Goal: Information Seeking & Learning: Check status

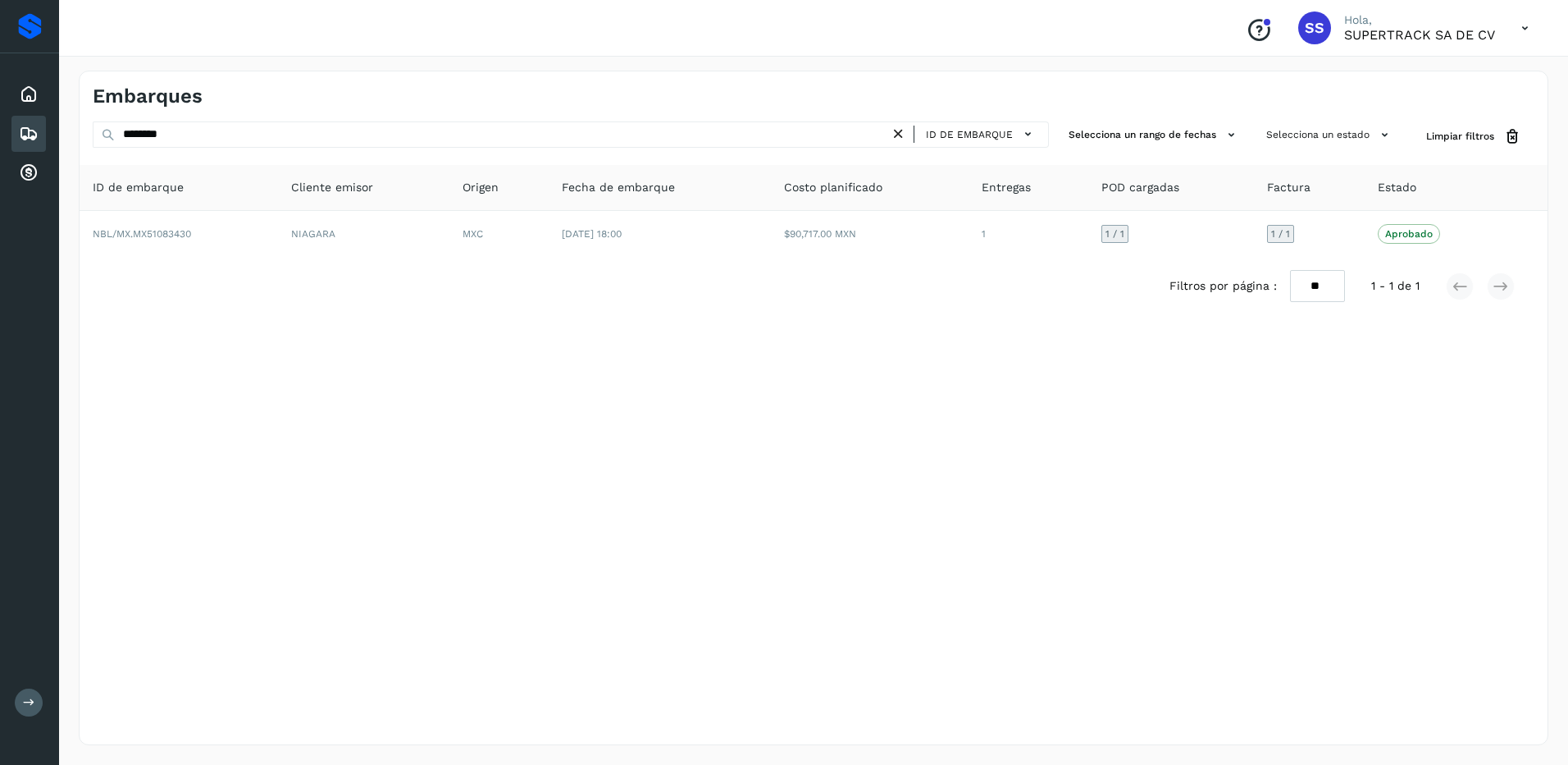
drag, startPoint x: 217, startPoint y: 143, endPoint x: 88, endPoint y: 133, distance: 129.4
click at [72, 136] on div "Embarques ******** ID de embarque Selecciona un rango de fechas Selecciona un e…" at bounding box center [814, 408] width 1509 height 714
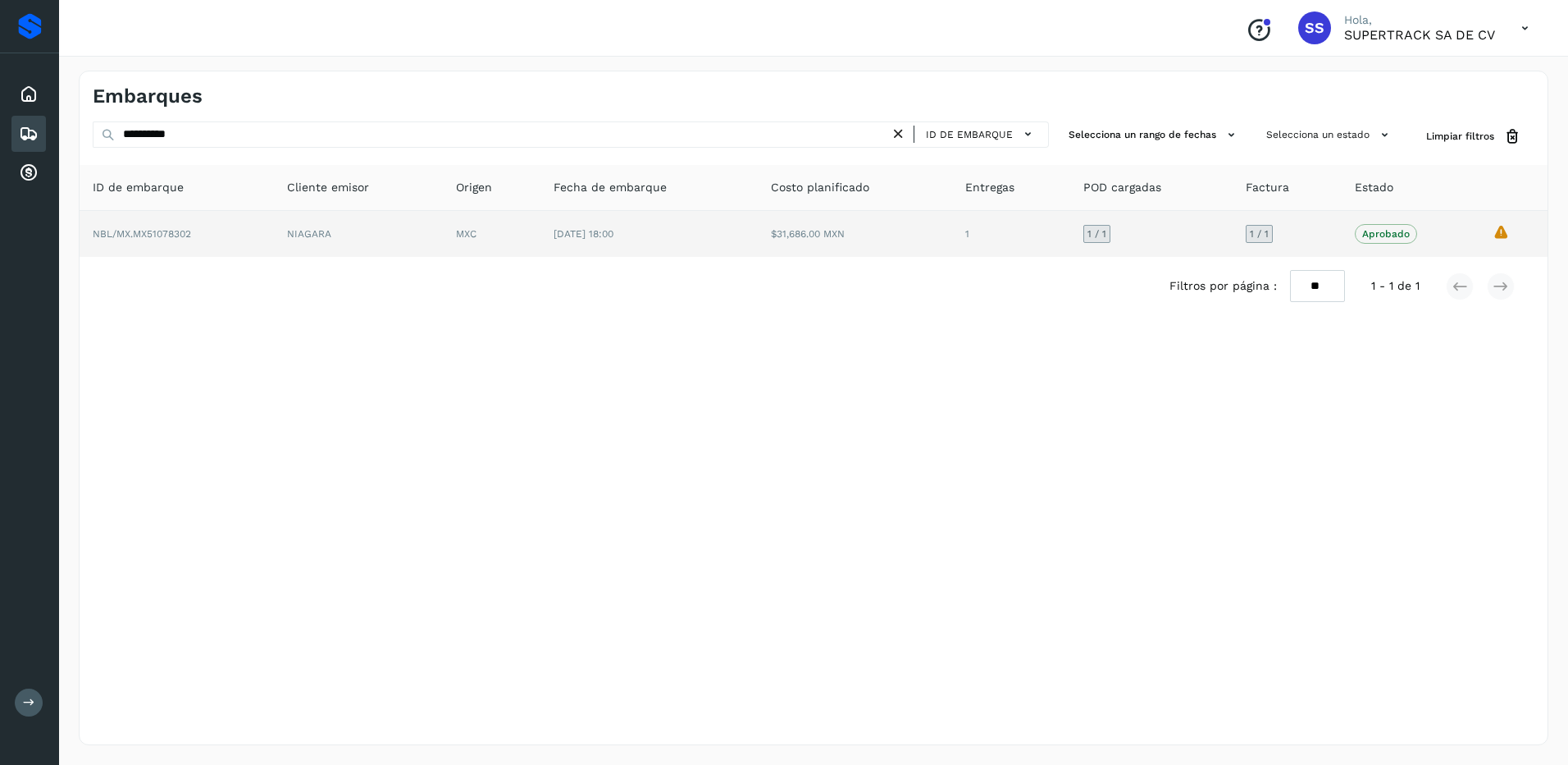
type input "**********"
click at [717, 253] on td "[DATE] 18:00" at bounding box center [649, 234] width 218 height 46
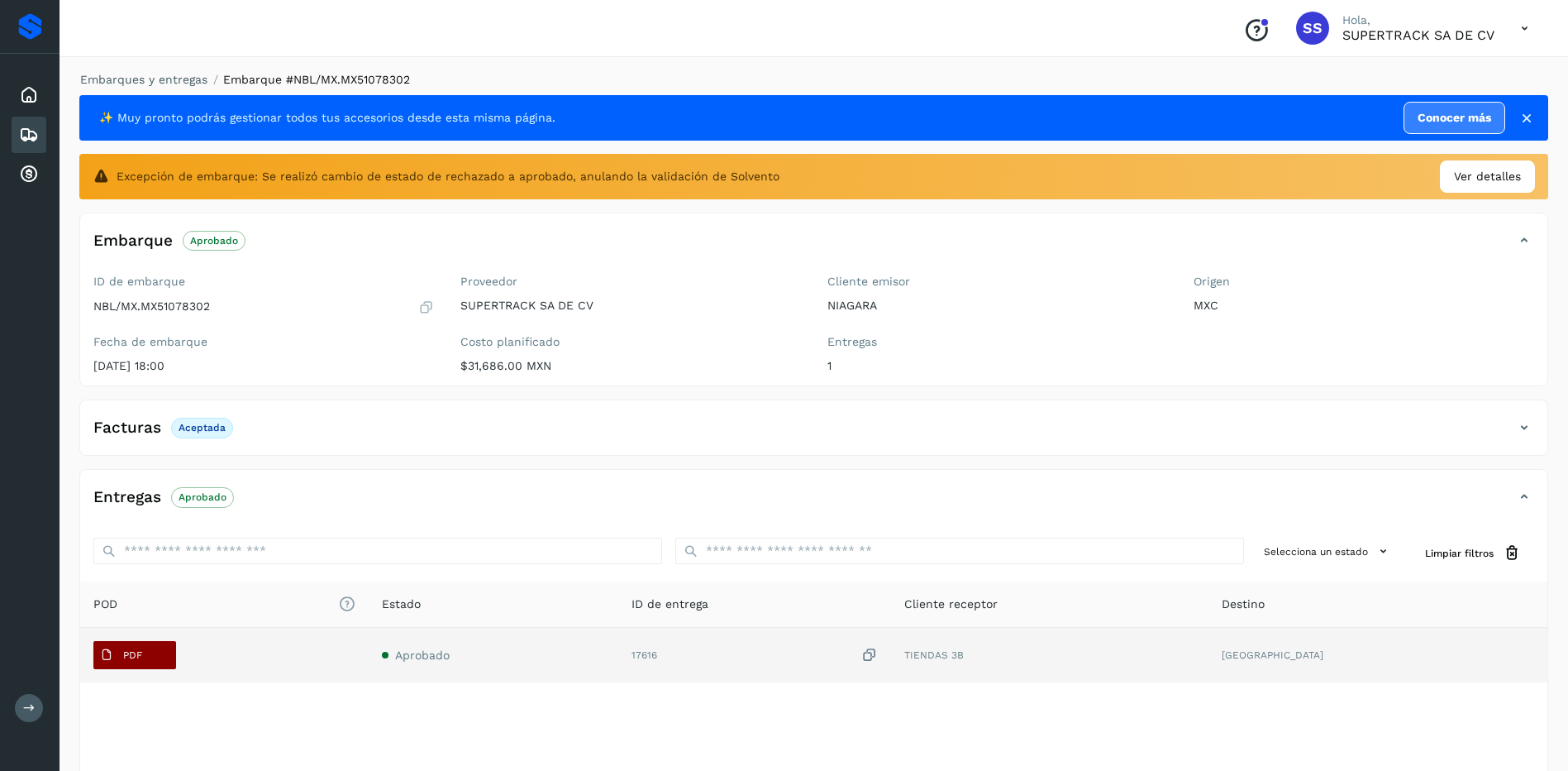
click at [120, 652] on span "PDF" at bounding box center [121, 655] width 56 height 26
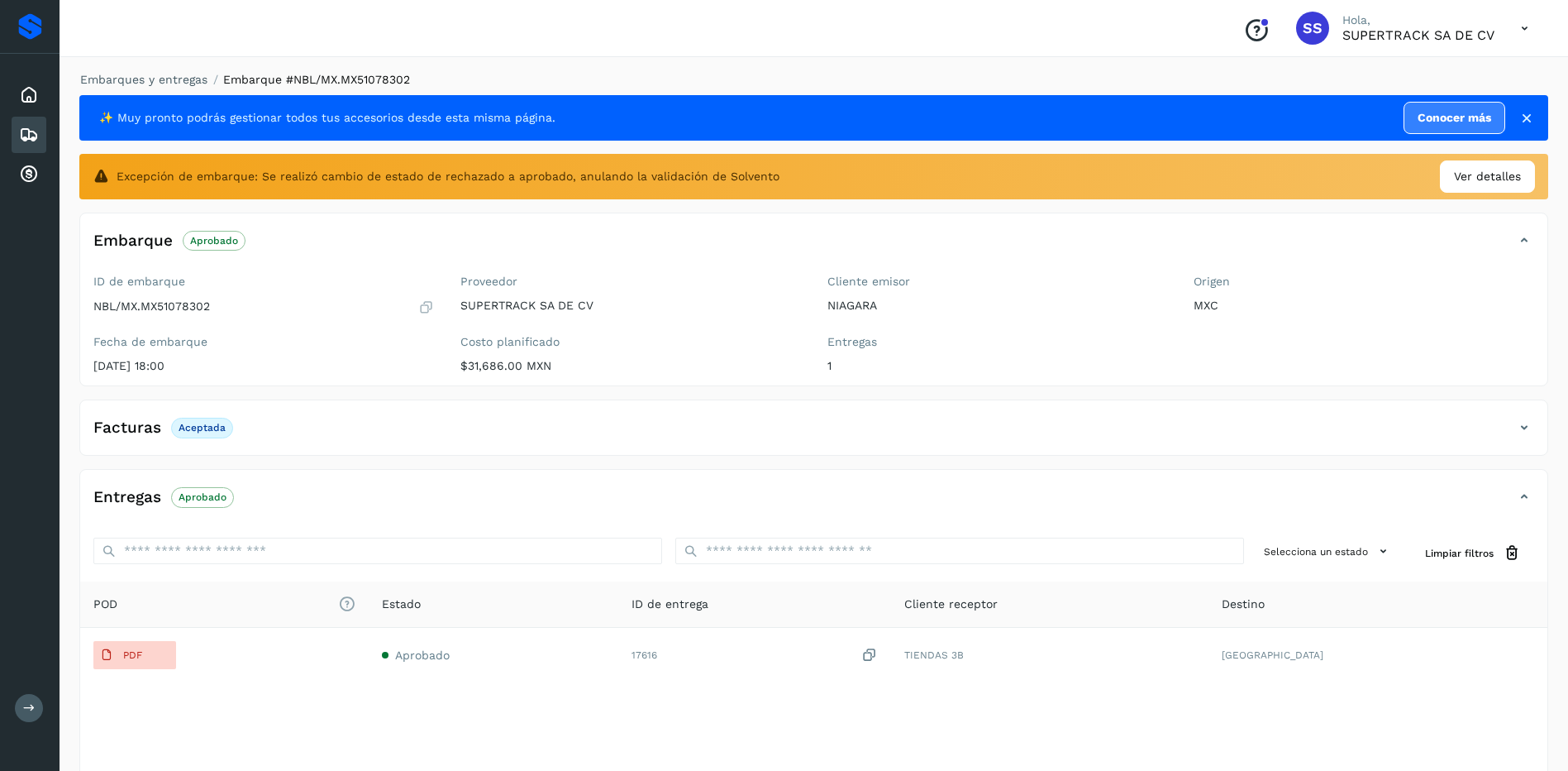
click at [169, 70] on div "Embarques y entregas Embarque #NBL/MX.MX51078302 ✨ Muy pronto podrás gestionar …" at bounding box center [814, 448] width 1508 height 793
click at [167, 79] on link "Embarques y entregas" at bounding box center [143, 79] width 127 height 13
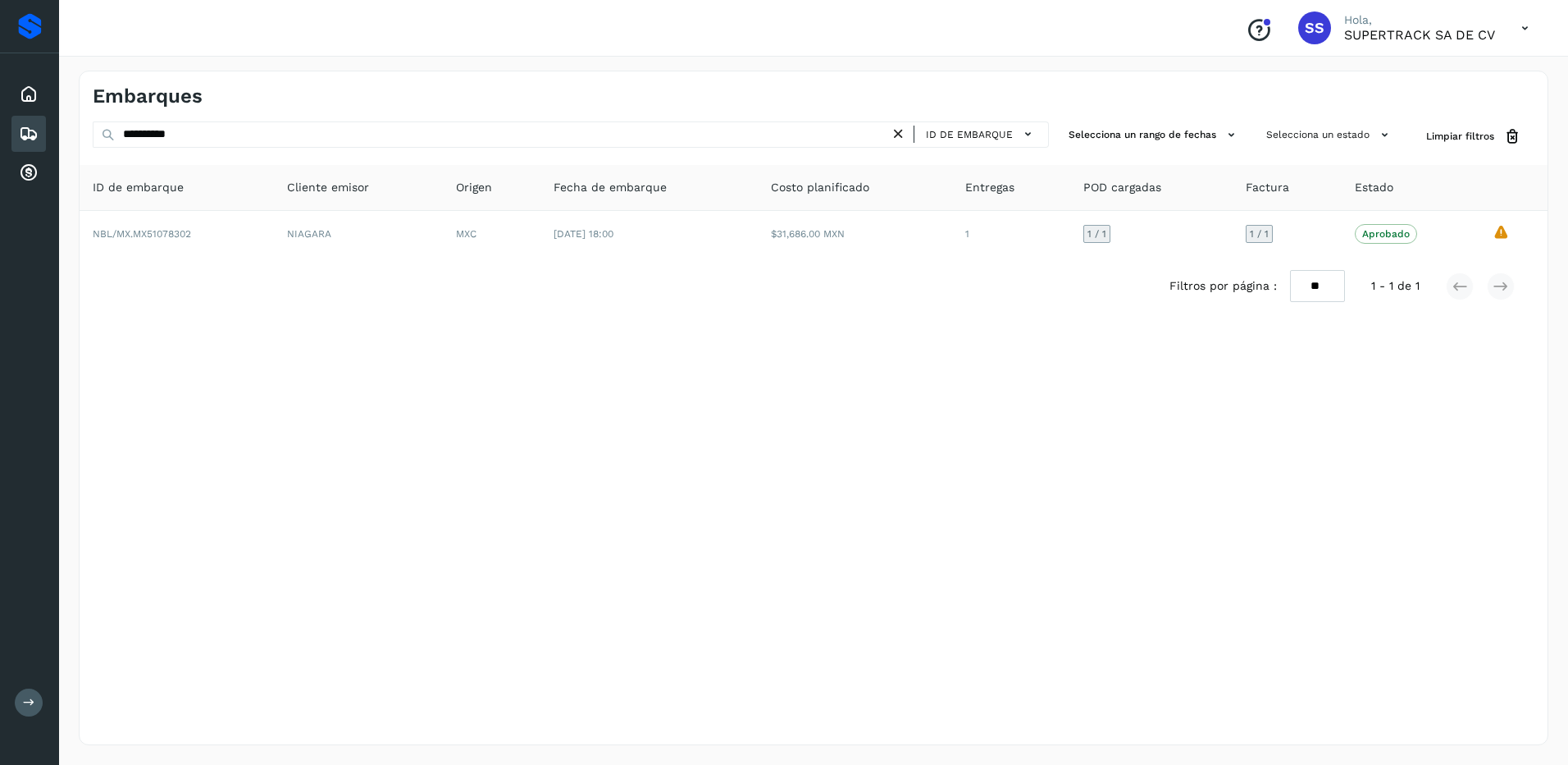
click at [895, 136] on icon at bounding box center [899, 134] width 18 height 18
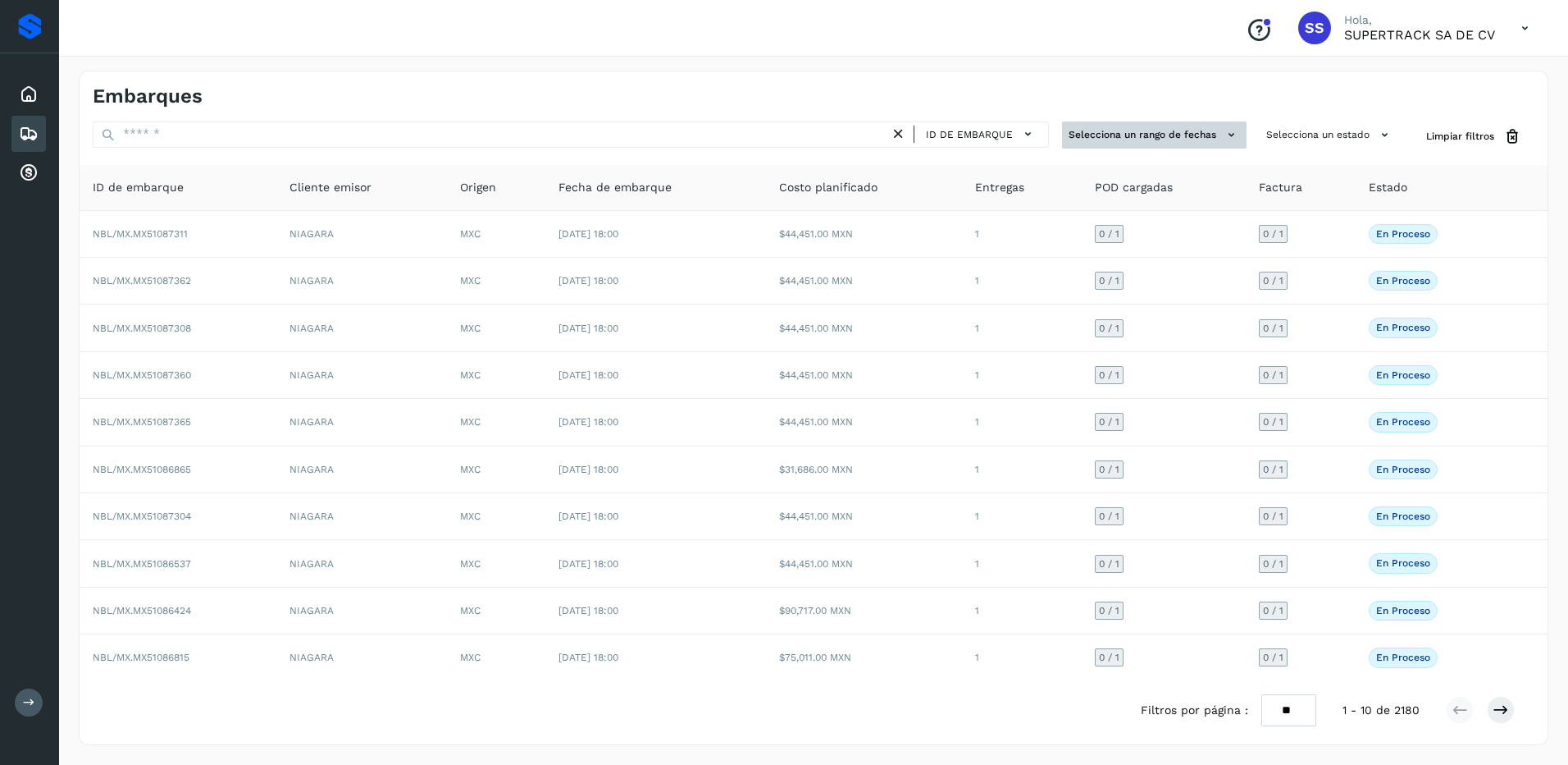
click at [1150, 137] on button "Selecciona un rango de fechas" at bounding box center [1154, 135] width 185 height 27
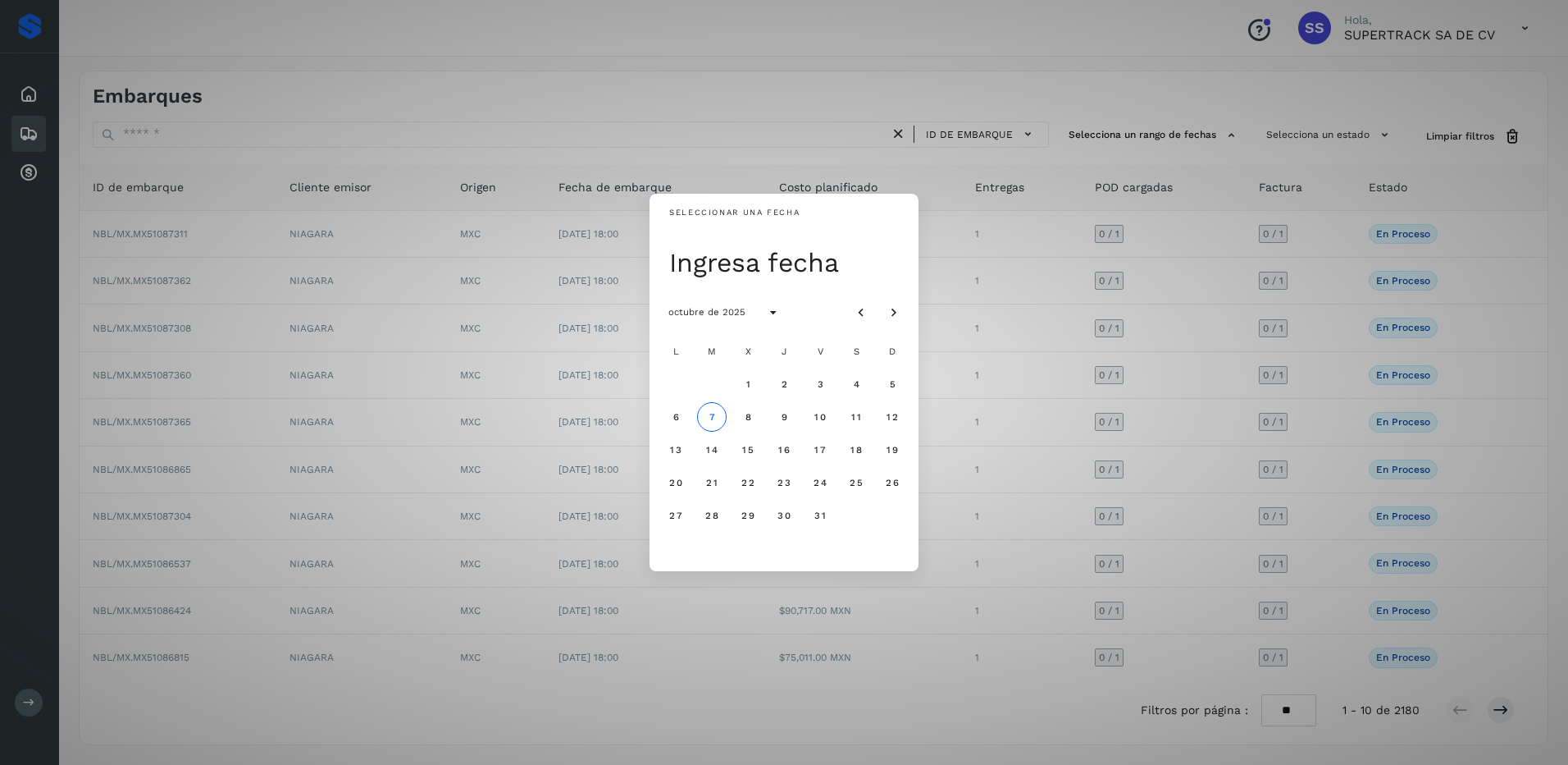
drag, startPoint x: 1167, startPoint y: 135, endPoint x: 1118, endPoint y: 146, distance: 50.2
click at [1166, 136] on div "Seleccionar una fecha Ingresa fecha octubre de 2025 L M X J V S D 1 2 3 4 5 6 7…" at bounding box center [784, 382] width 1568 height 765
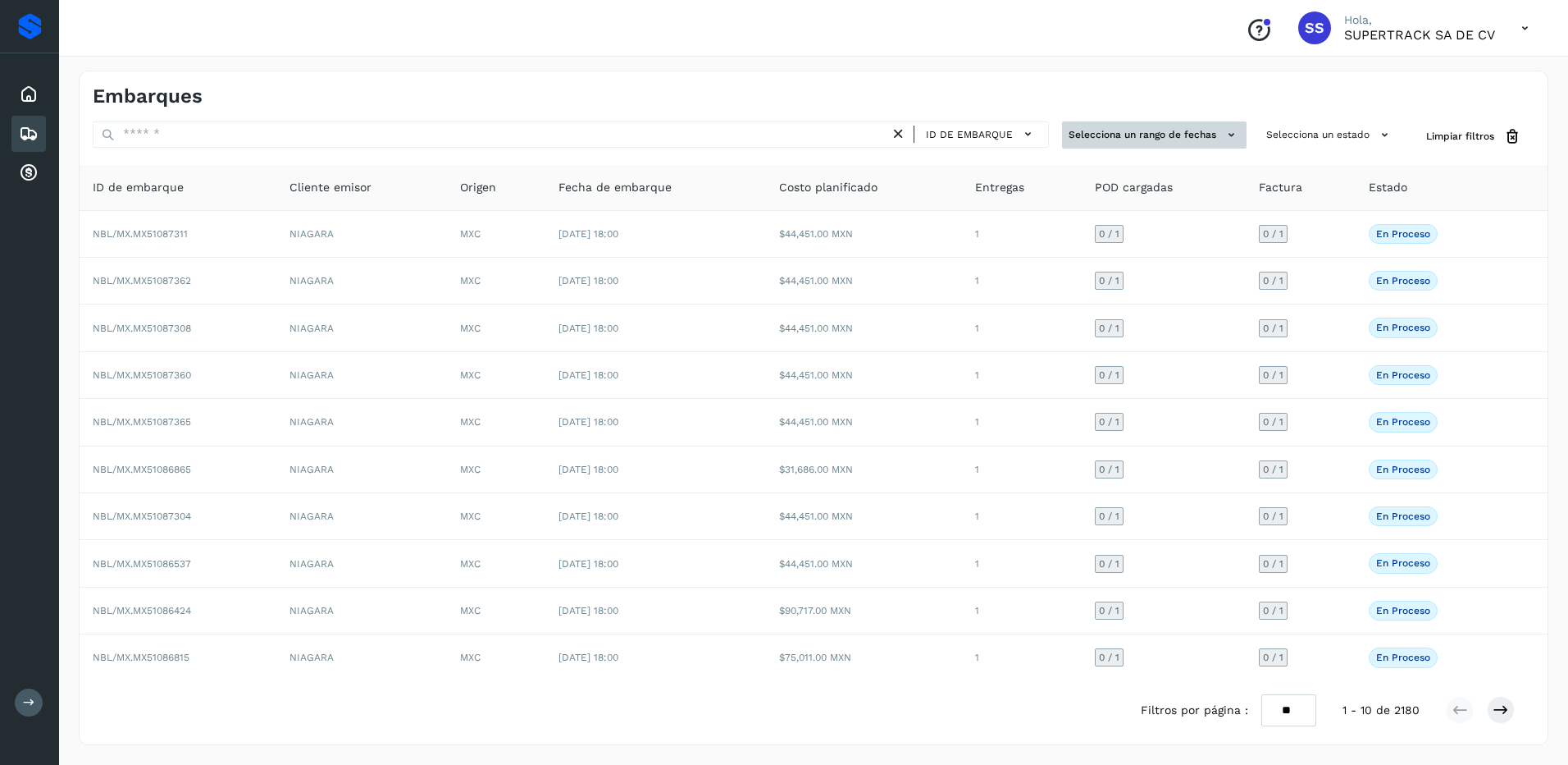
click at [1151, 138] on button "Selecciona un rango de fechas" at bounding box center [1154, 135] width 185 height 27
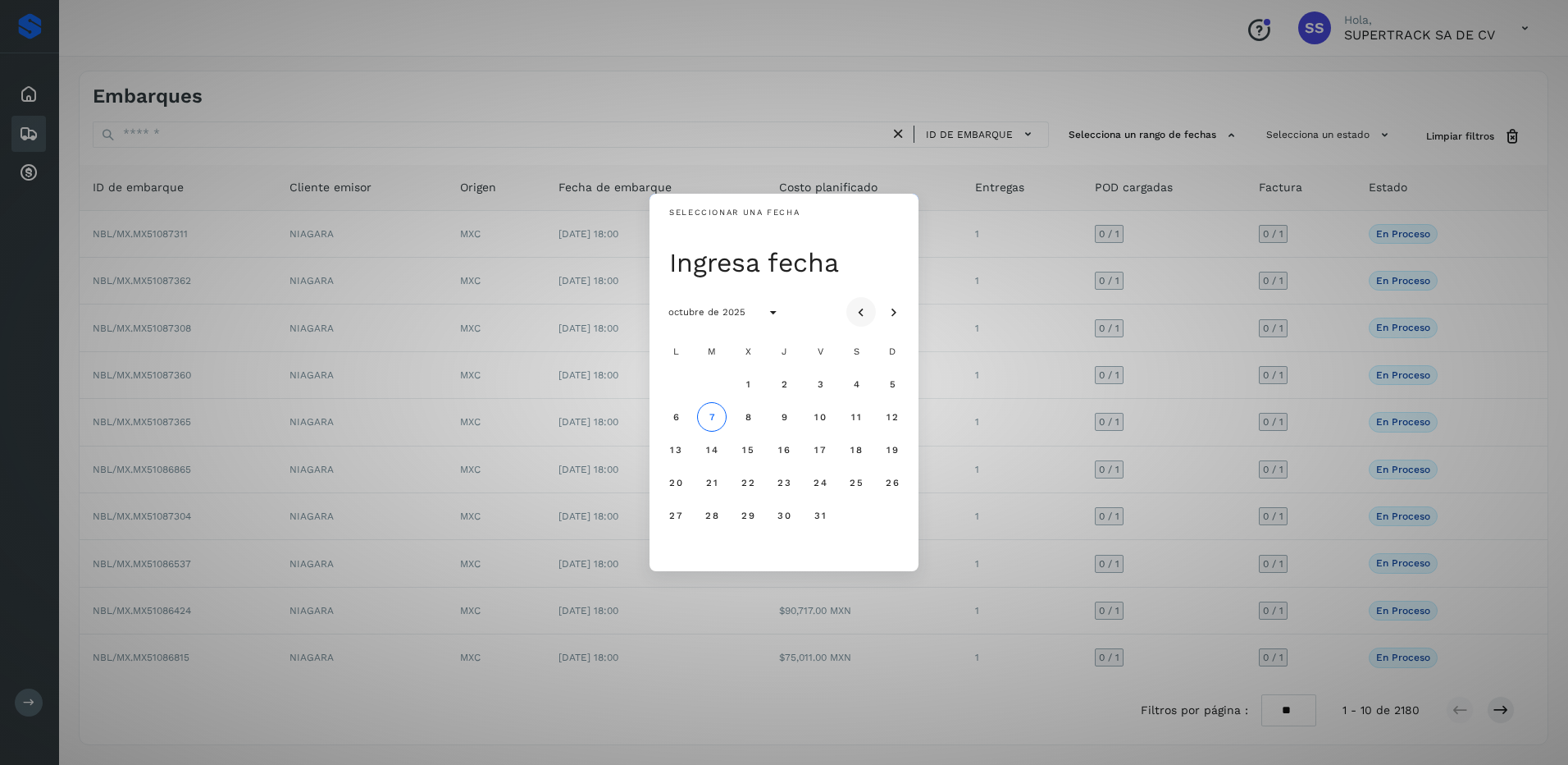
click at [869, 307] on icon "Mes anterior" at bounding box center [861, 313] width 17 height 17
click at [676, 378] on button "1" at bounding box center [675, 383] width 29 height 29
click at [712, 520] on span "30" at bounding box center [711, 516] width 14 height 12
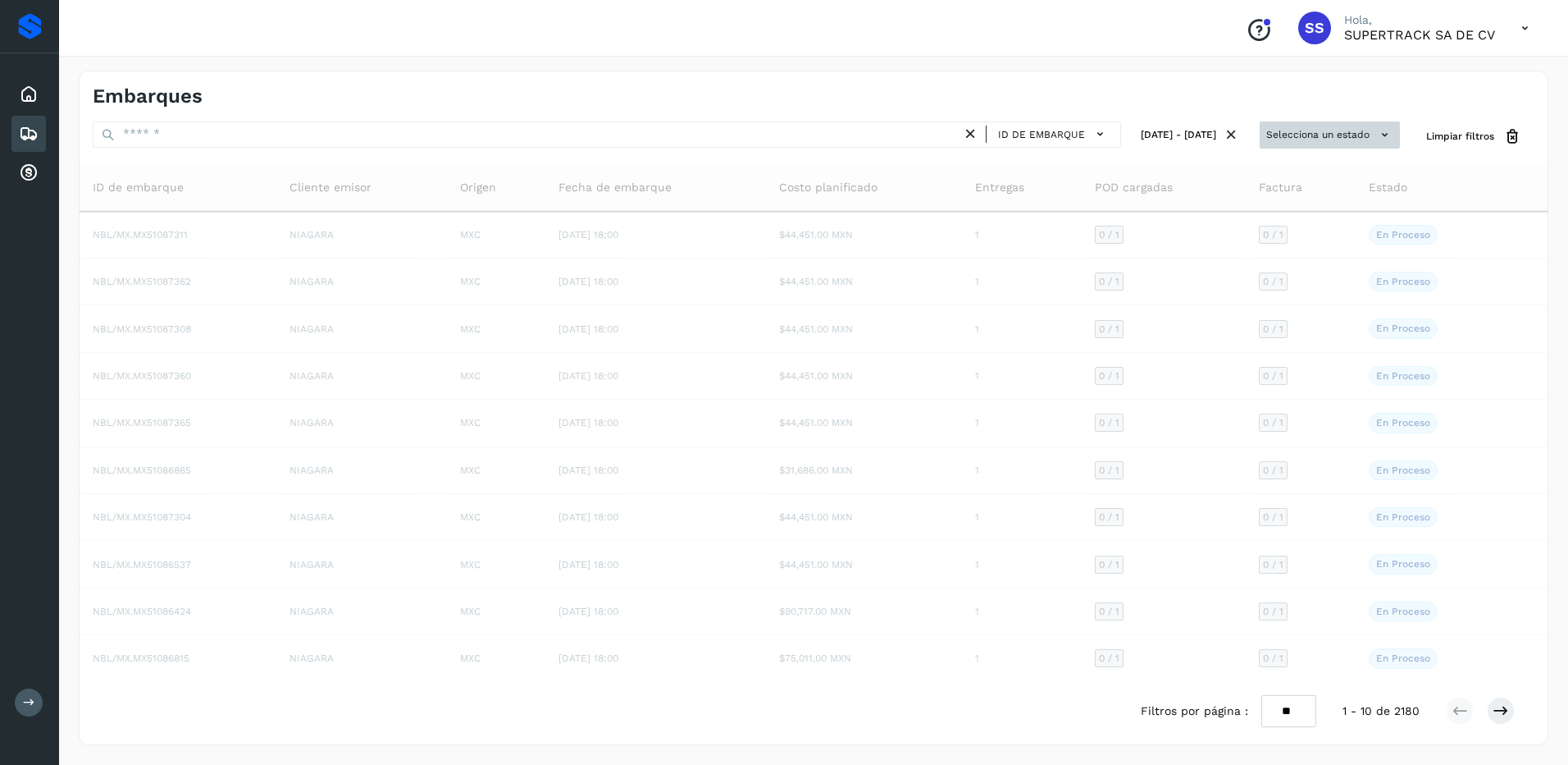
click at [1315, 130] on button "Selecciona un estado" at bounding box center [1330, 135] width 141 height 27
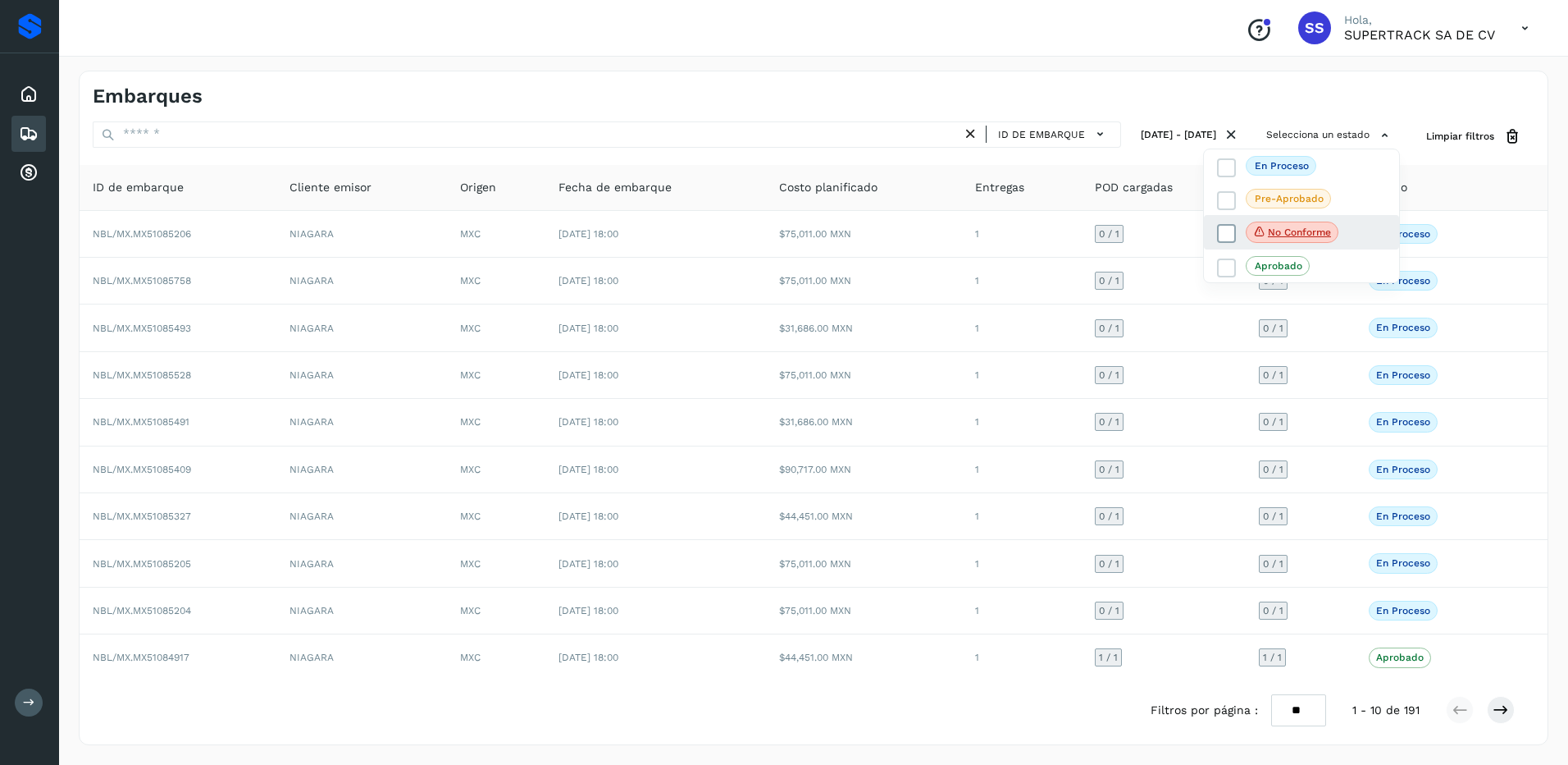
click at [1268, 236] on p "No conforme" at bounding box center [1299, 233] width 63 height 12
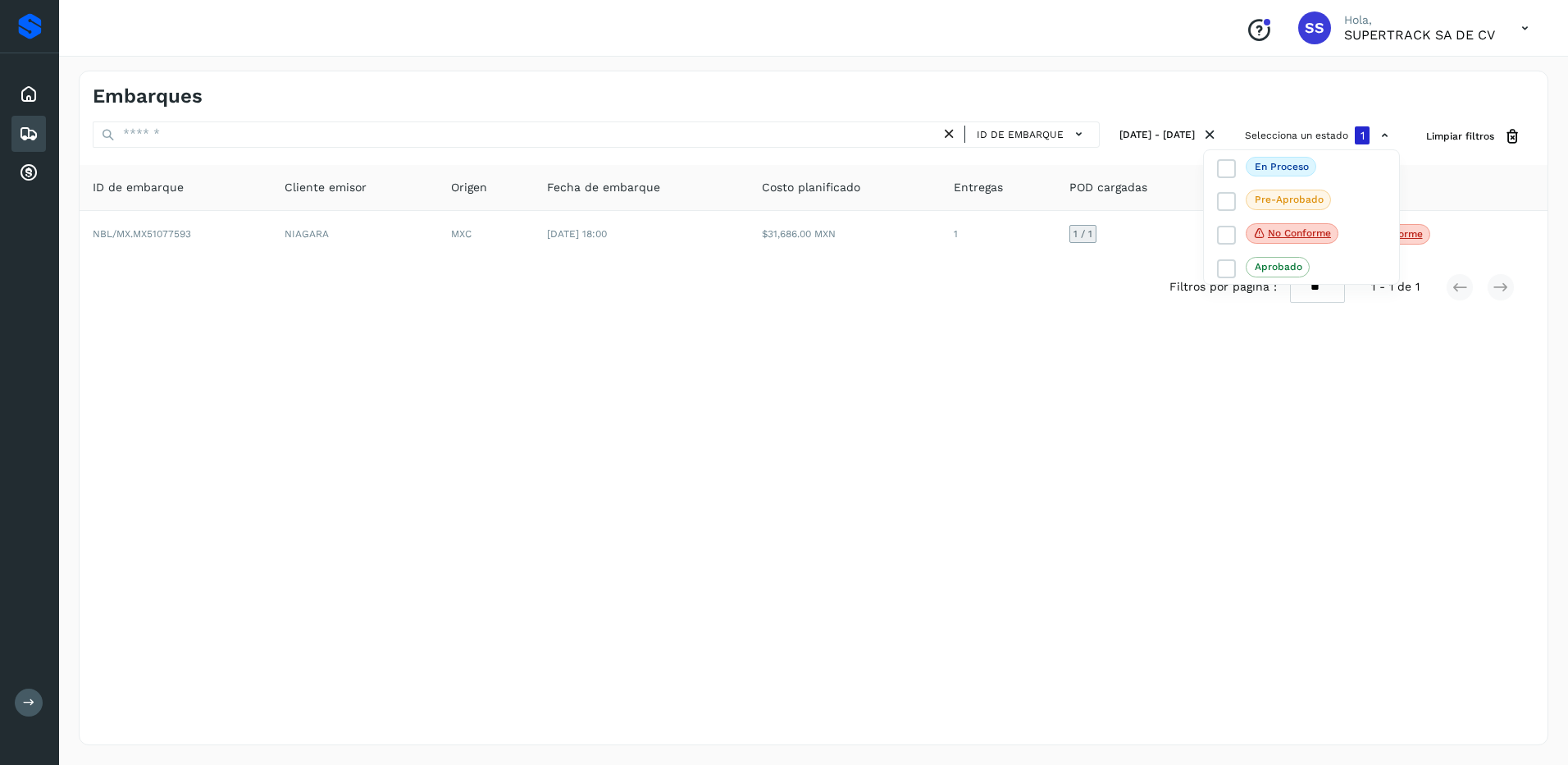
drag, startPoint x: 1526, startPoint y: 438, endPoint x: 1518, endPoint y: 443, distance: 9.4
click at [1526, 442] on div at bounding box center [784, 382] width 1568 height 765
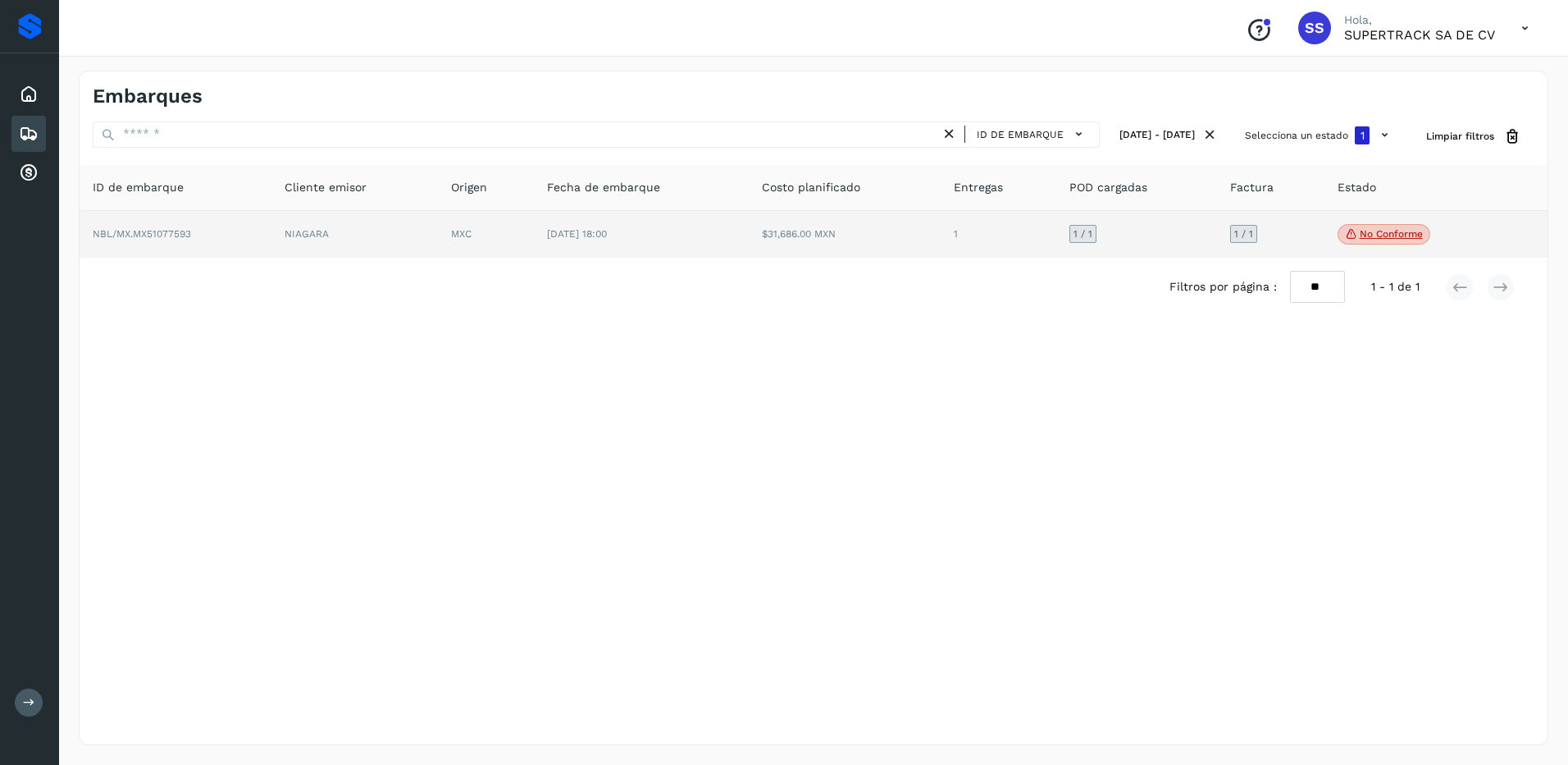
click at [1389, 228] on p "No conforme" at bounding box center [1391, 234] width 63 height 12
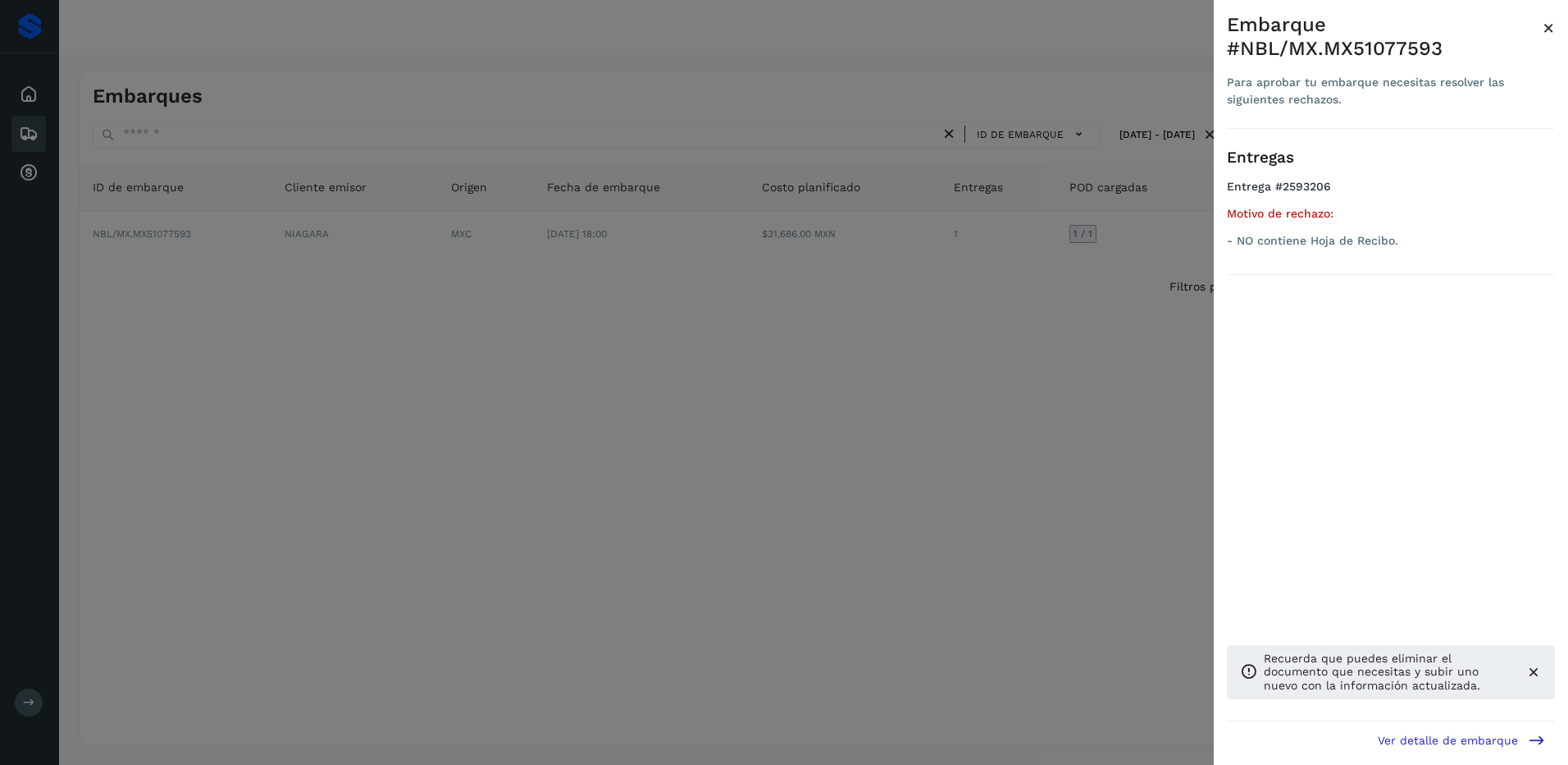
drag, startPoint x: 1051, startPoint y: 321, endPoint x: 841, endPoint y: 254, distance: 220.4
click at [1048, 321] on div at bounding box center [784, 382] width 1568 height 765
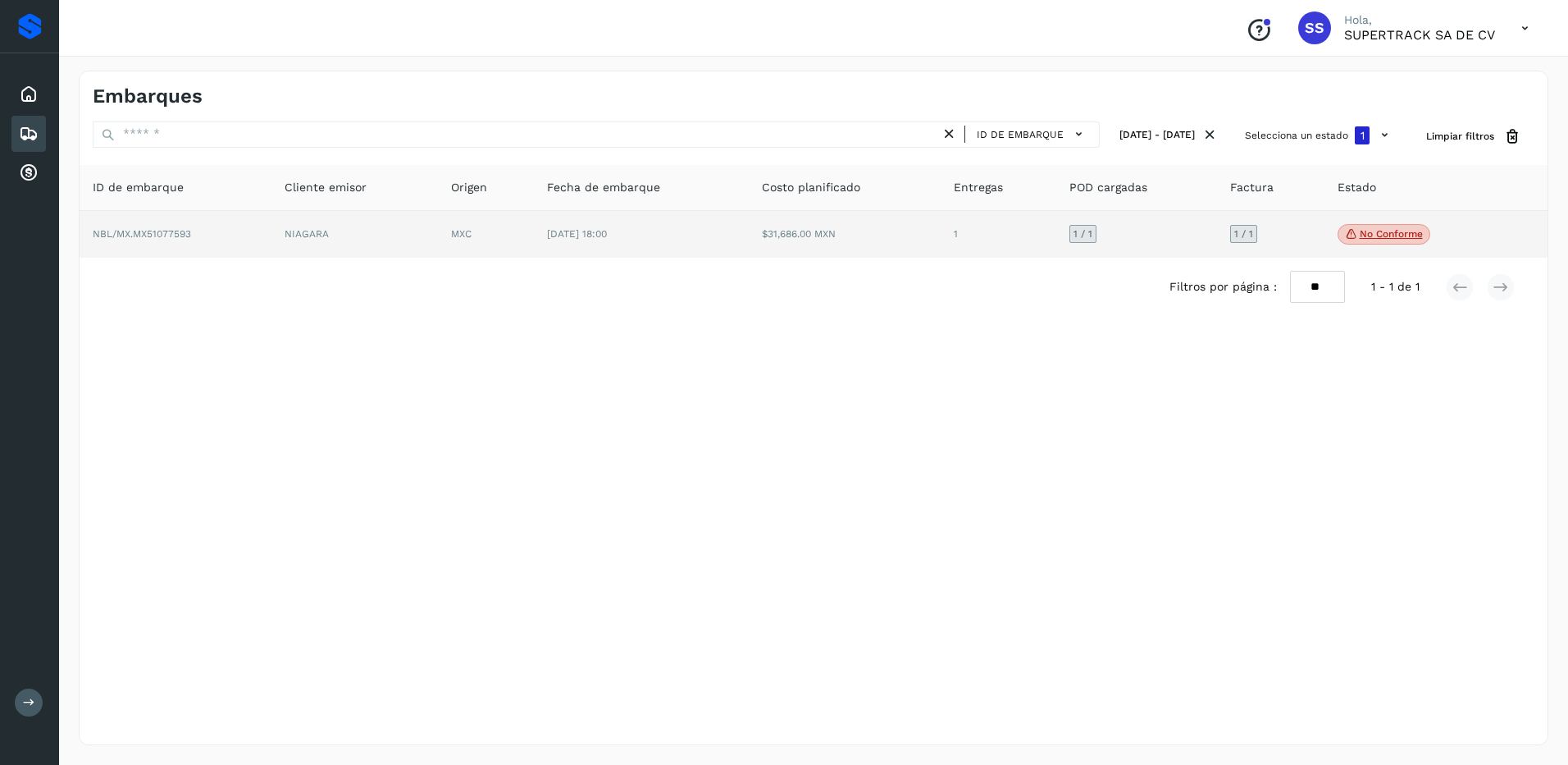
click at [676, 229] on td "[DATE] 18:00" at bounding box center [641, 234] width 215 height 48
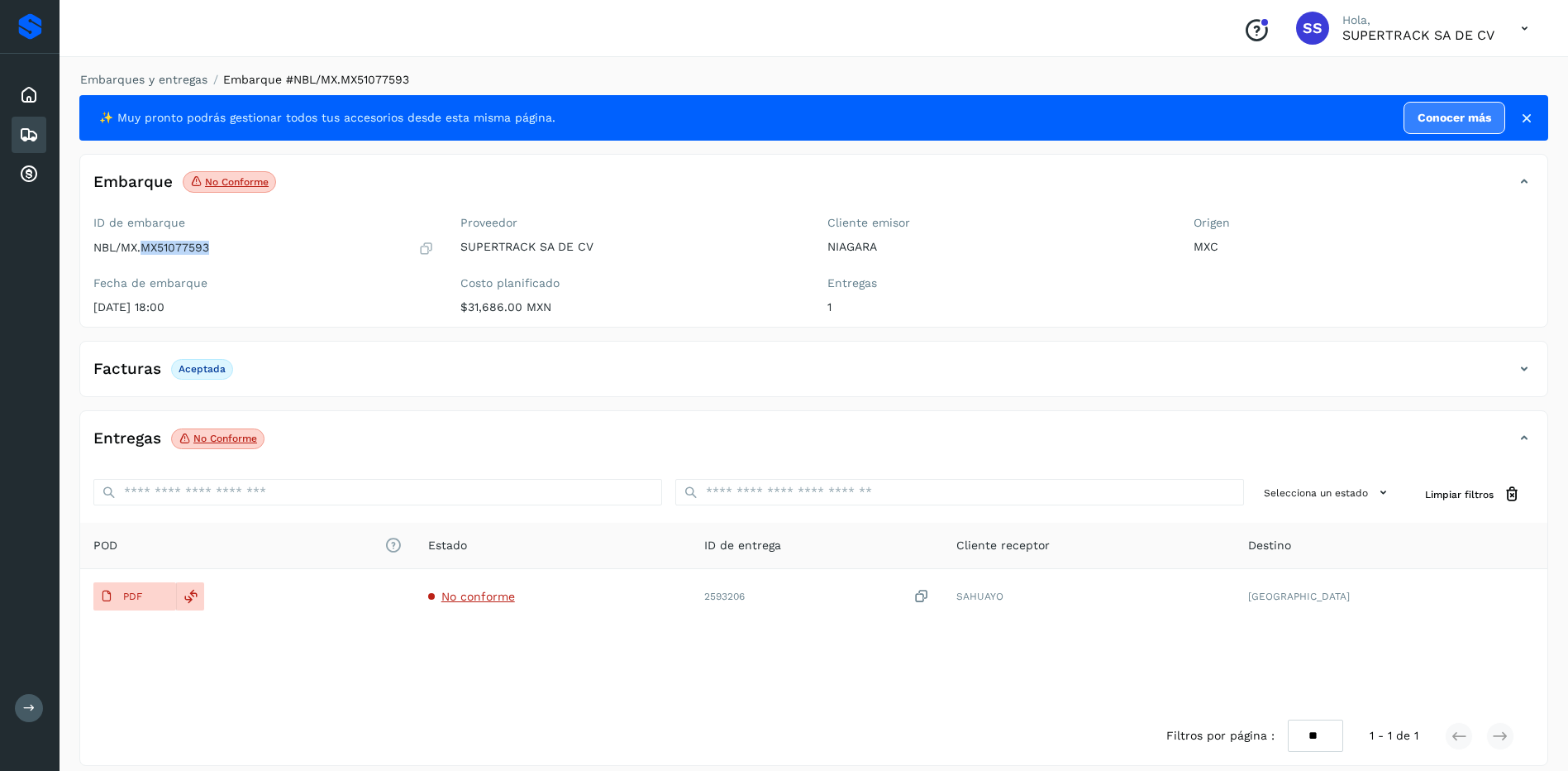
drag, startPoint x: 219, startPoint y: 248, endPoint x: 144, endPoint y: 260, distance: 76.0
click at [144, 260] on div "ID de embarque NBL/MX.MX51077593 Fecha de embarque [DATE] 18:00" at bounding box center [263, 267] width 367 height 117
drag, startPoint x: 144, startPoint y: 260, endPoint x: 159, endPoint y: 246, distance: 20.5
copy p "MX51077593"
